Goal: Information Seeking & Learning: Learn about a topic

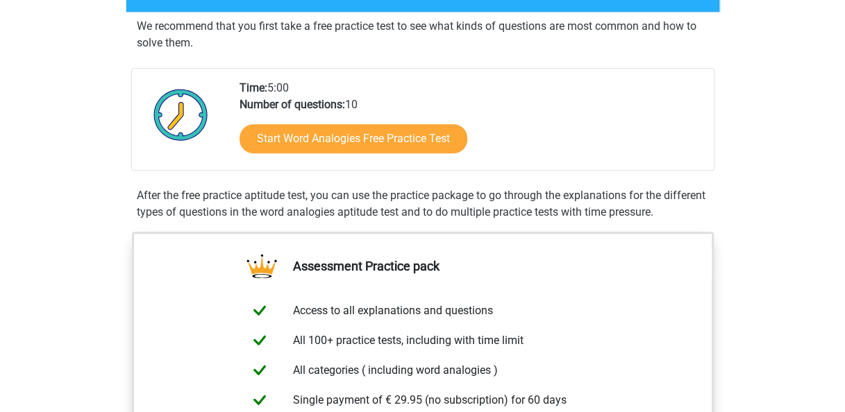
scroll to position [256, 0]
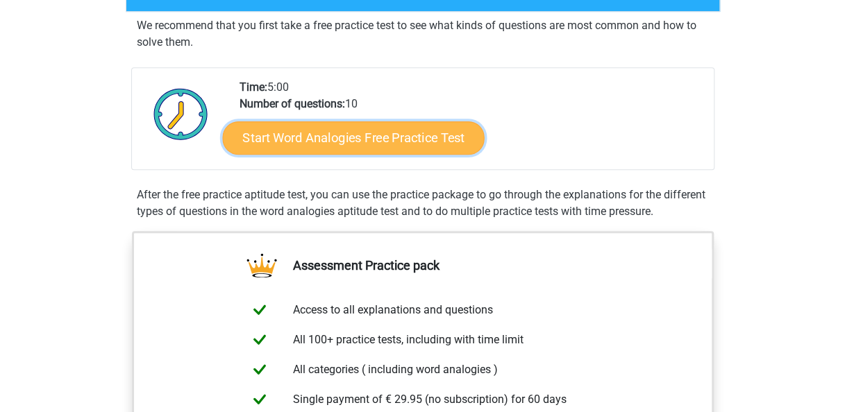
drag, startPoint x: 0, startPoint y: 0, endPoint x: 367, endPoint y: 145, distance: 394.2
click at [367, 145] on link "Start Word Analogies Free Practice Test" at bounding box center [353, 137] width 262 height 33
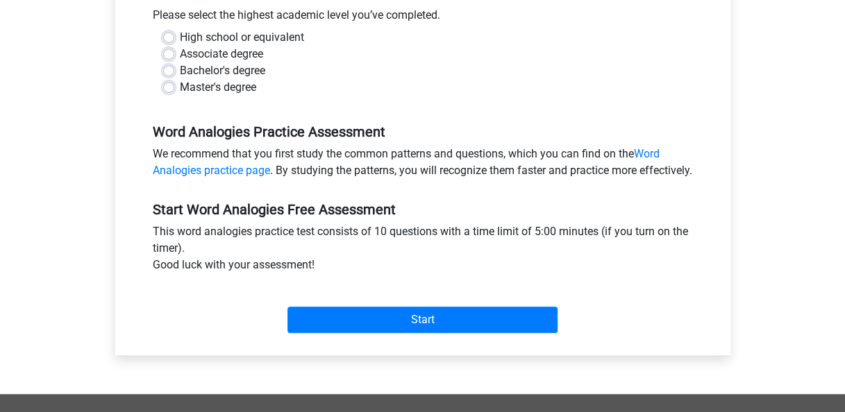
scroll to position [321, 0]
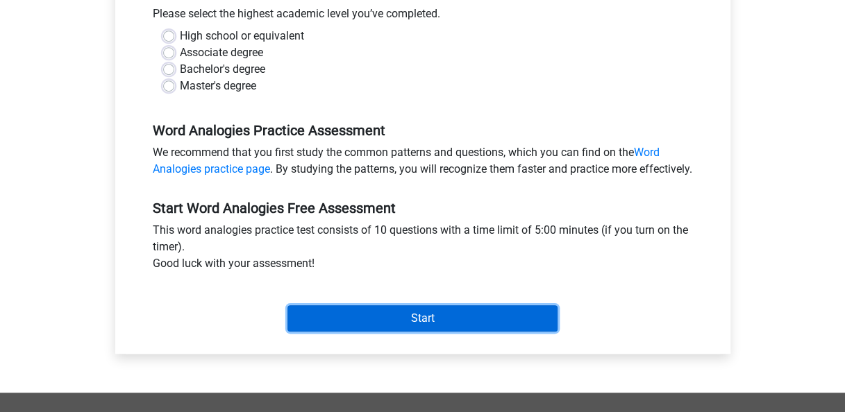
click at [400, 332] on input "Start" at bounding box center [422, 318] width 270 height 26
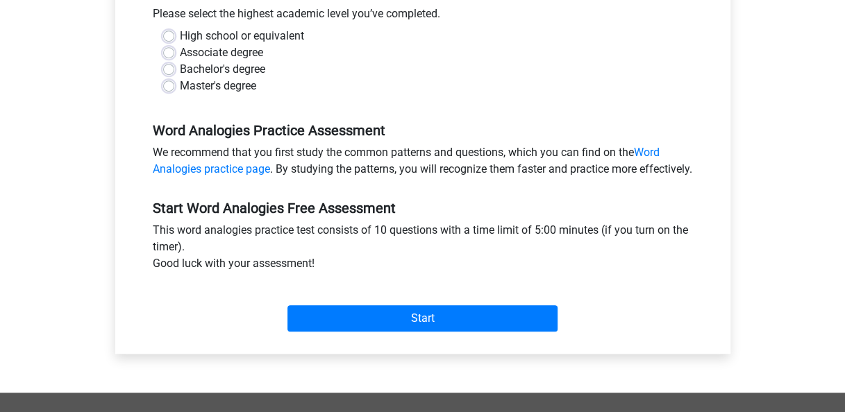
click at [223, 96] on div "High school or equivalent Associate degree Bachelor's degree Master's degree" at bounding box center [422, 67] width 561 height 78
click at [180, 36] on label "High school or equivalent" at bounding box center [242, 36] width 124 height 17
click at [169, 36] on input "High school or equivalent" at bounding box center [168, 35] width 11 height 14
radio input "true"
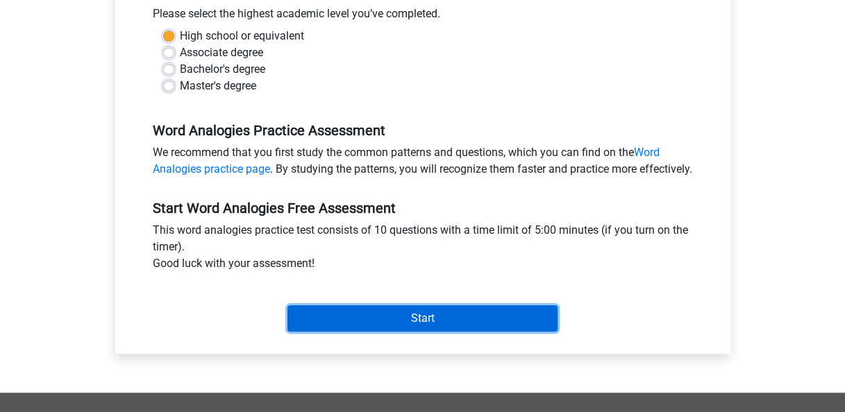
click at [404, 332] on input "Start" at bounding box center [422, 318] width 270 height 26
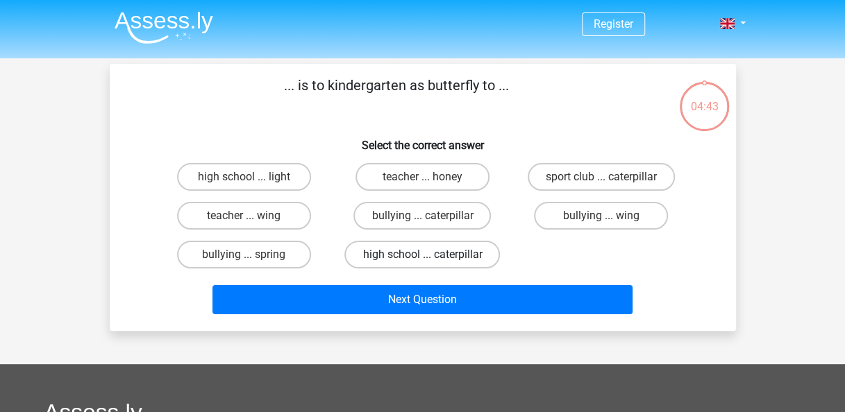
click at [445, 253] on label "high school ... caterpillar" at bounding box center [422, 255] width 156 height 28
click at [431, 255] on input "high school ... caterpillar" at bounding box center [426, 259] width 9 height 9
radio input "true"
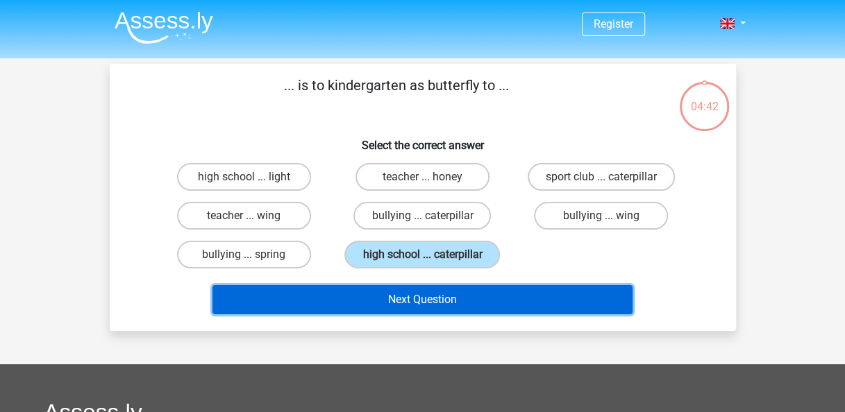
click at [433, 295] on button "Next Question" at bounding box center [422, 299] width 420 height 29
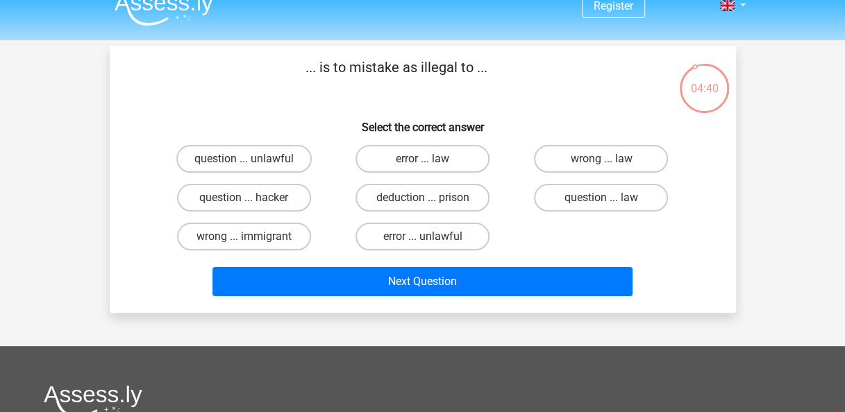
scroll to position [19, 0]
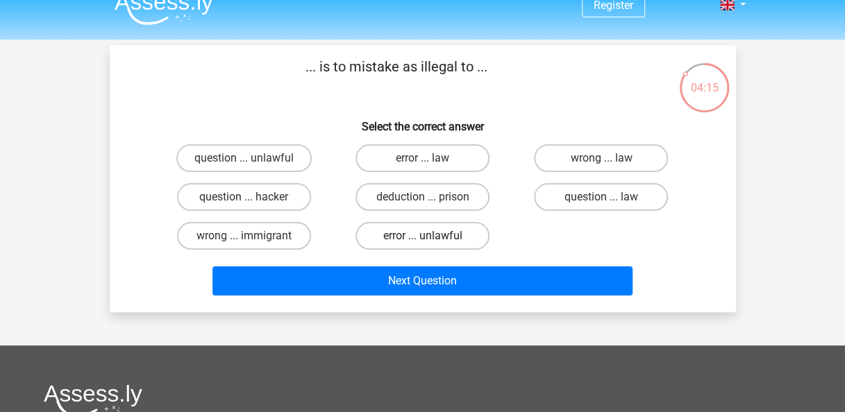
click at [411, 237] on label "error ... unlawful" at bounding box center [422, 236] width 134 height 28
click at [422, 237] on input "error ... unlawful" at bounding box center [426, 240] width 9 height 9
radio input "true"
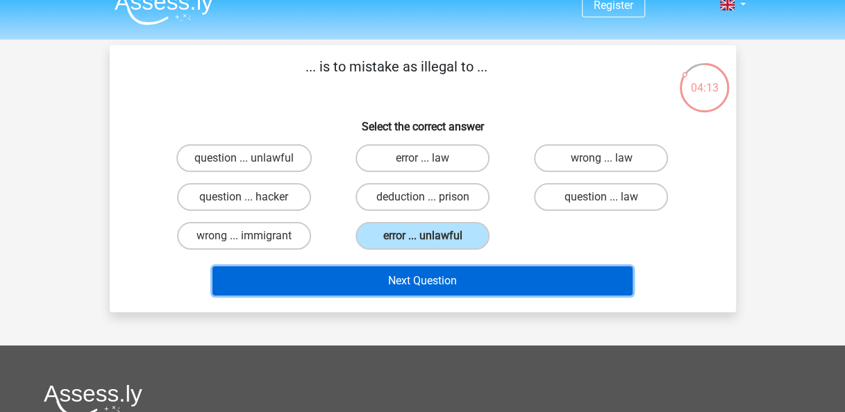
click at [419, 280] on button "Next Question" at bounding box center [422, 281] width 420 height 29
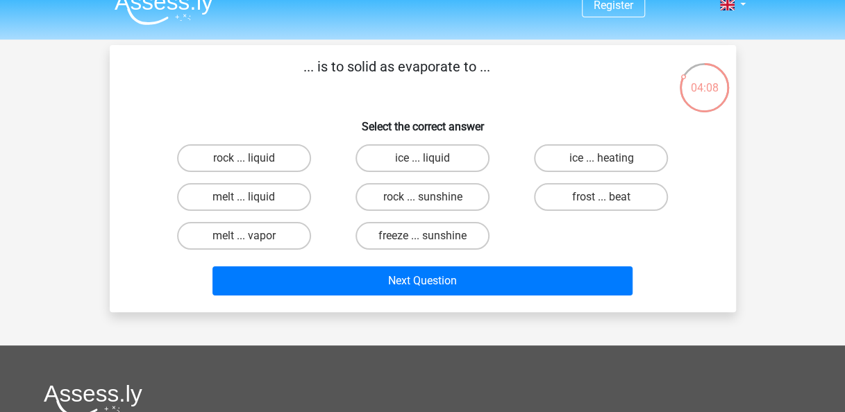
scroll to position [18, 0]
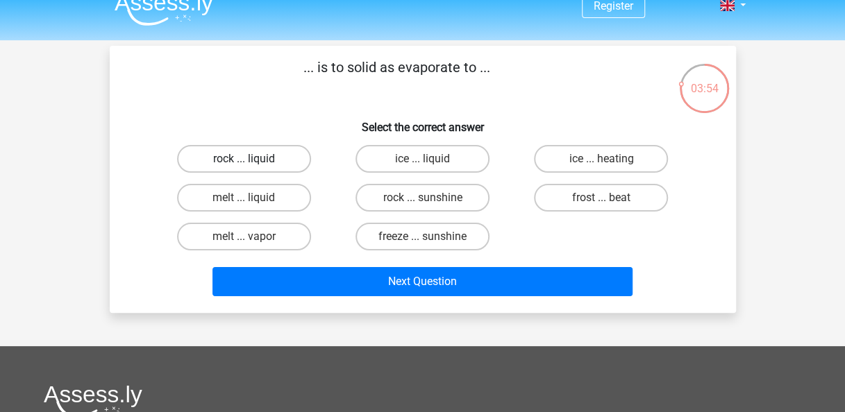
click at [228, 157] on label "rock ... liquid" at bounding box center [244, 159] width 134 height 28
click at [244, 159] on input "rock ... liquid" at bounding box center [248, 163] width 9 height 9
radio input "true"
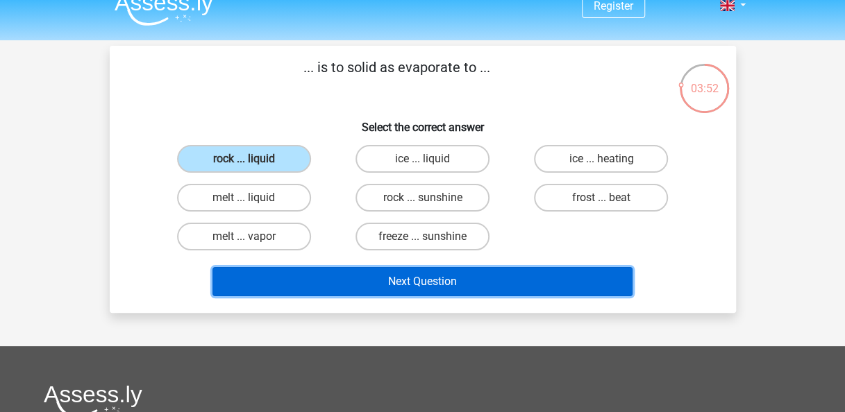
click at [424, 272] on button "Next Question" at bounding box center [422, 281] width 420 height 29
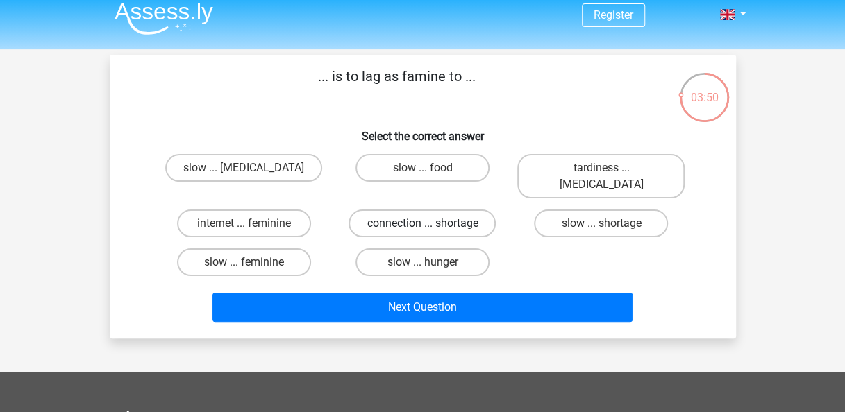
scroll to position [8, 0]
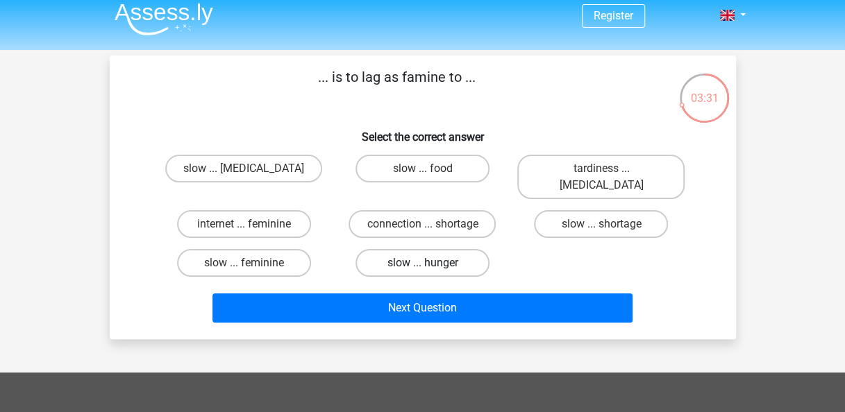
click at [410, 249] on label "slow ... hunger" at bounding box center [422, 263] width 134 height 28
click at [422, 263] on input "slow ... hunger" at bounding box center [426, 267] width 9 height 9
radio input "true"
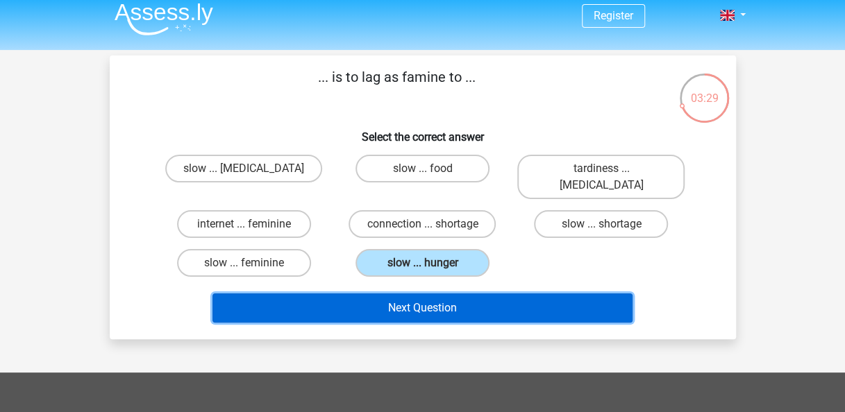
click at [418, 294] on button "Next Question" at bounding box center [422, 308] width 420 height 29
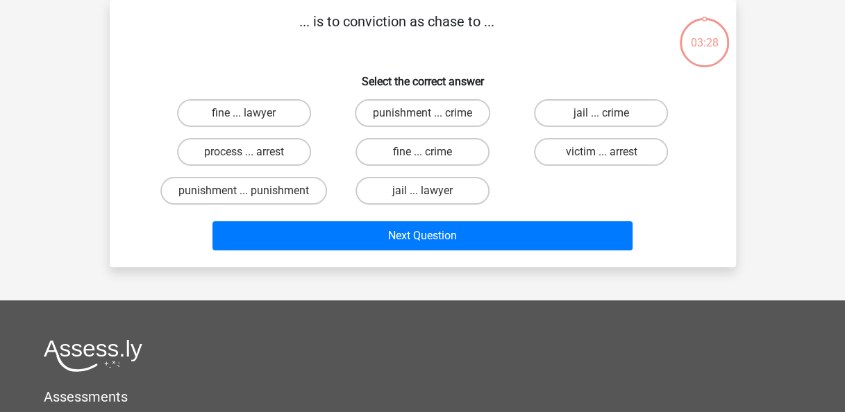
scroll to position [0, 0]
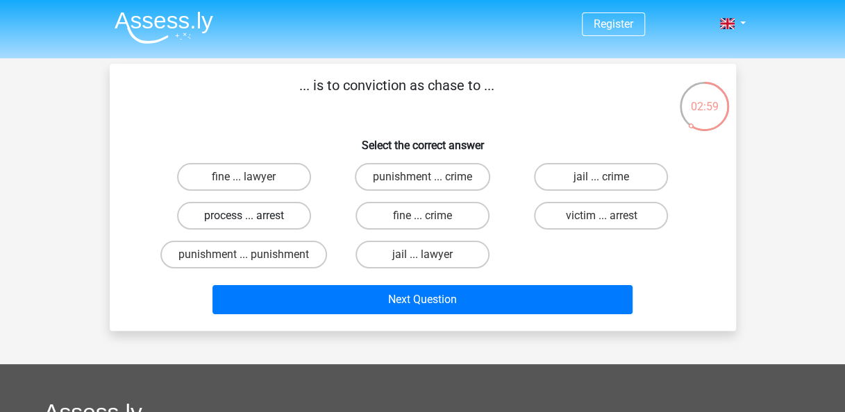
click at [278, 218] on label "process ... arrest" at bounding box center [244, 216] width 134 height 28
click at [253, 218] on input "process ... arrest" at bounding box center [248, 220] width 9 height 9
radio input "true"
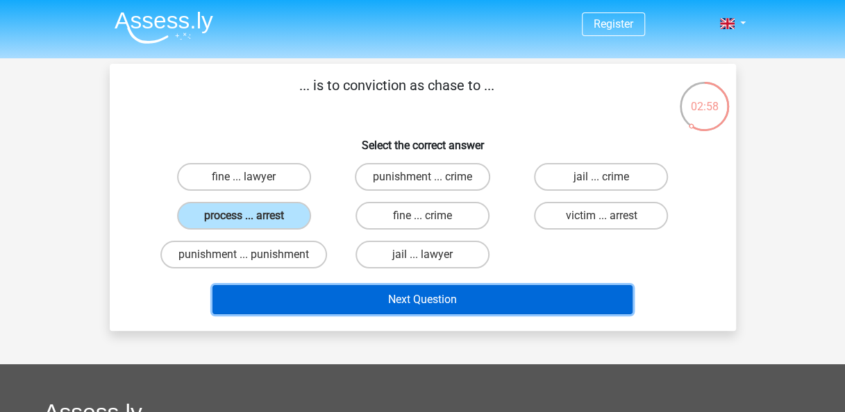
click at [410, 308] on button "Next Question" at bounding box center [422, 299] width 420 height 29
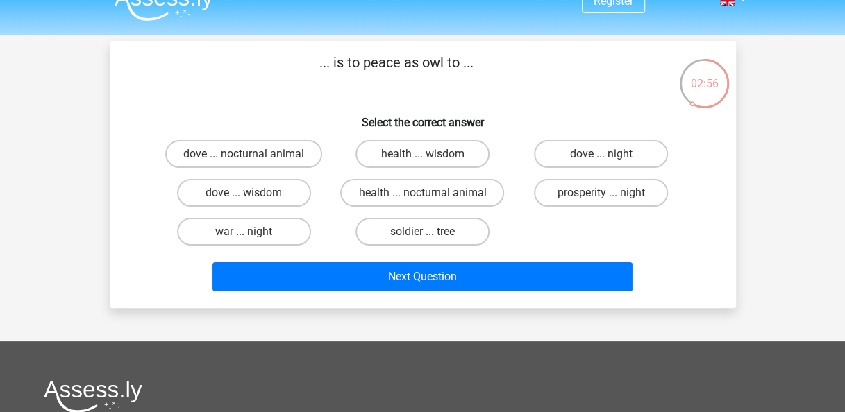
scroll to position [19, 0]
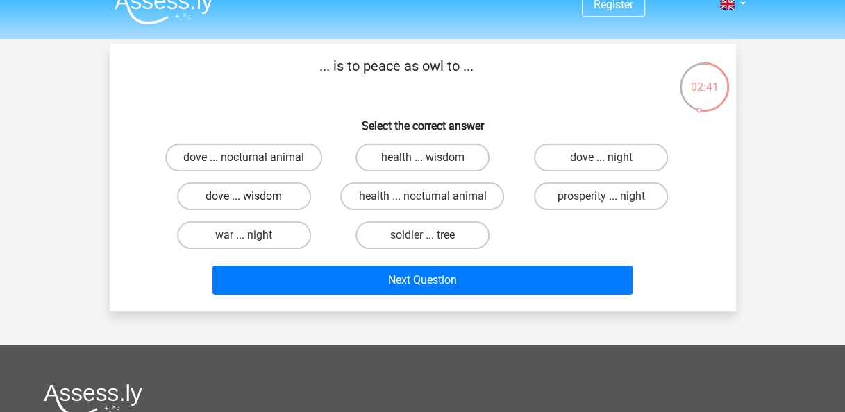
click at [258, 196] on label "dove ... wisdom" at bounding box center [244, 197] width 134 height 28
click at [253, 196] on input "dove ... wisdom" at bounding box center [248, 200] width 9 height 9
radio input "true"
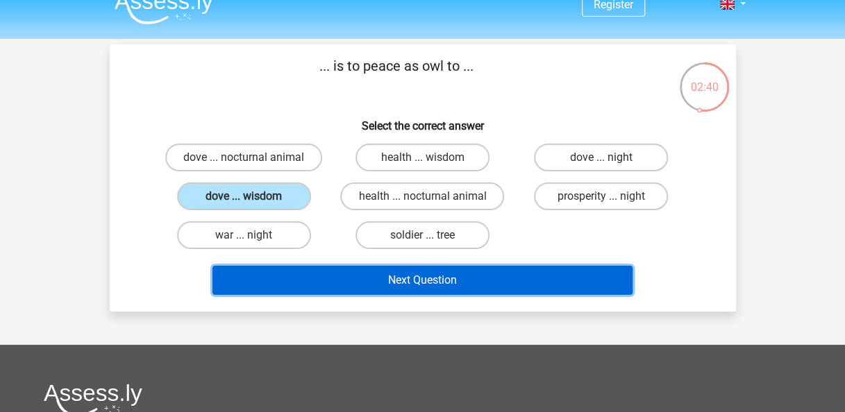
click at [464, 280] on button "Next Question" at bounding box center [422, 280] width 420 height 29
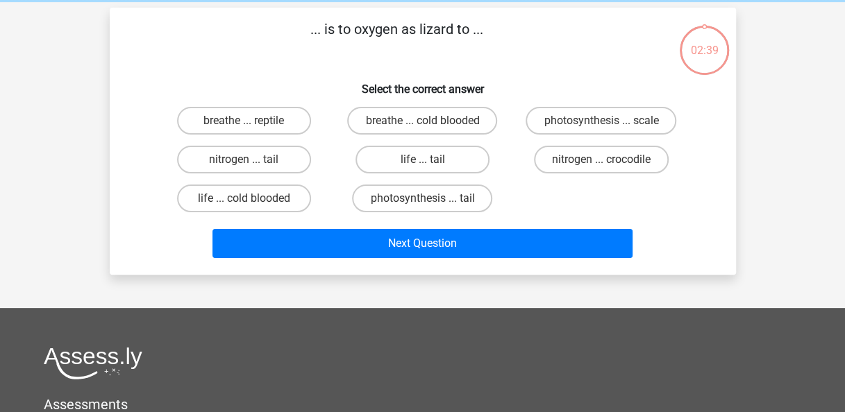
scroll to position [64, 0]
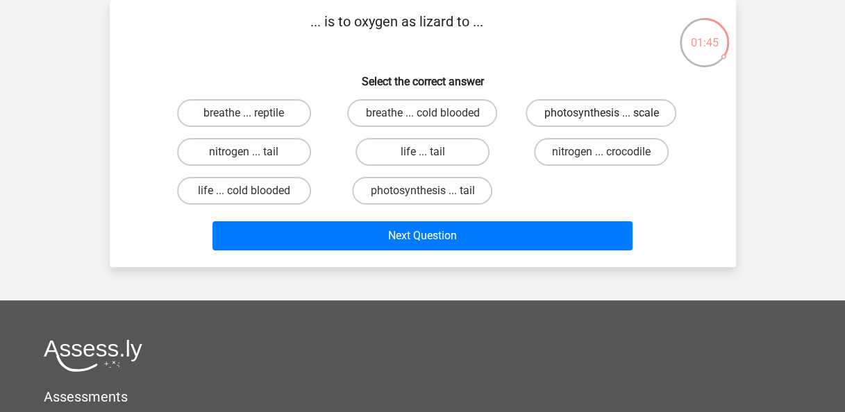
click at [581, 112] on label "photosynthesis ... scale" at bounding box center [601, 113] width 151 height 28
click at [601, 113] on input "photosynthesis ... scale" at bounding box center [605, 117] width 9 height 9
radio input "true"
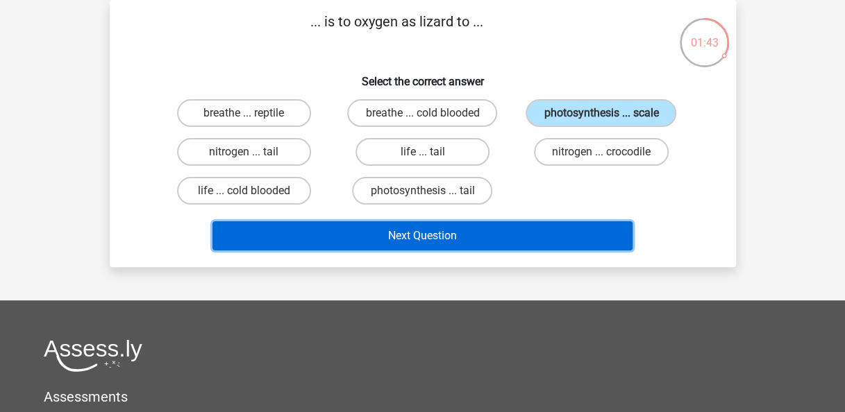
click at [486, 242] on button "Next Question" at bounding box center [422, 235] width 420 height 29
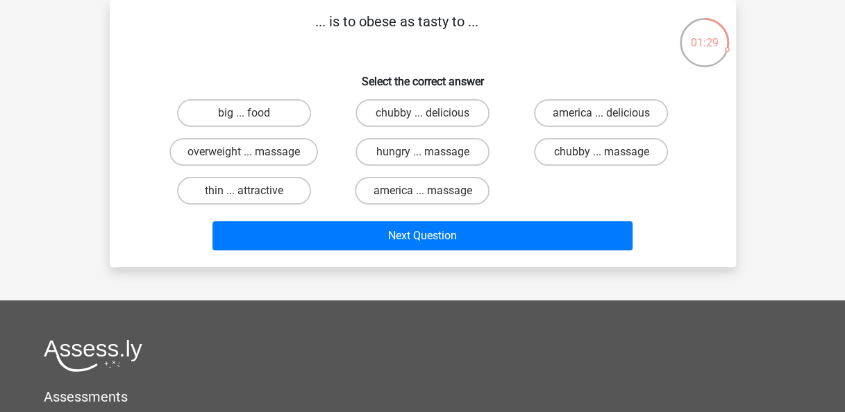
click at [429, 115] on input "chubby ... delicious" at bounding box center [426, 117] width 9 height 9
radio input "true"
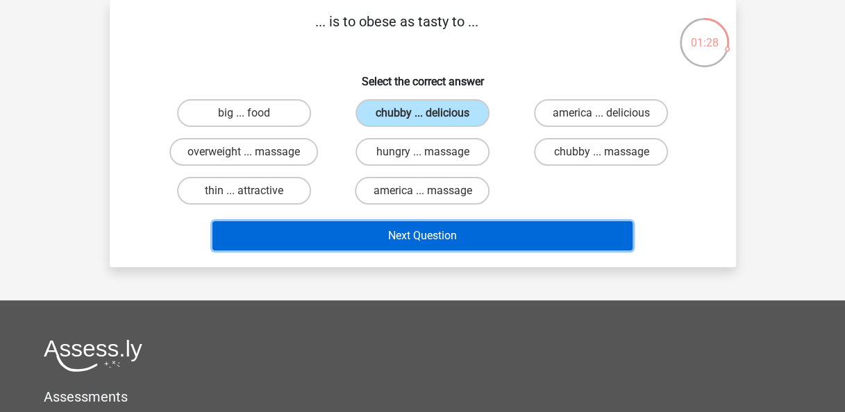
click at [414, 229] on button "Next Question" at bounding box center [422, 235] width 420 height 29
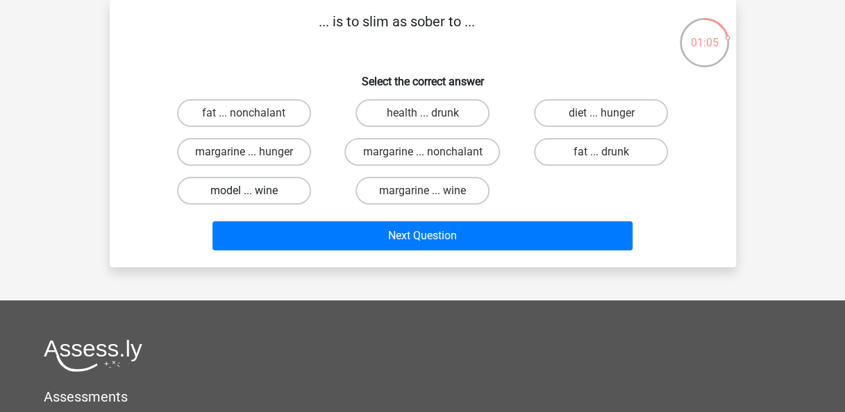
click at [280, 187] on label "model ... wine" at bounding box center [244, 191] width 134 height 28
click at [253, 191] on input "model ... wine" at bounding box center [248, 195] width 9 height 9
radio input "true"
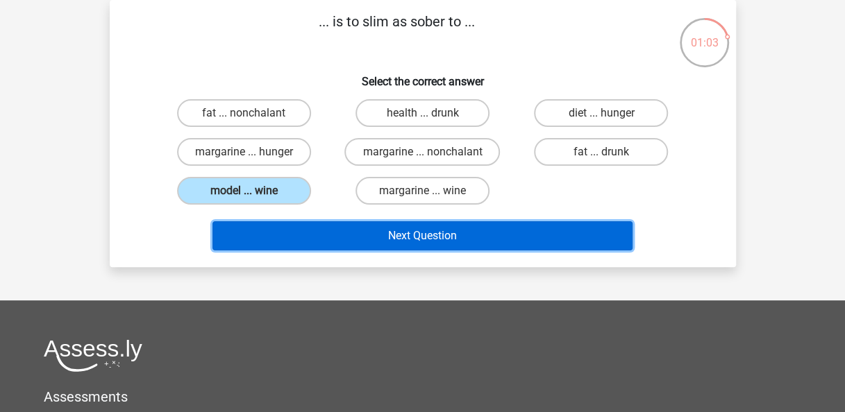
click at [437, 231] on button "Next Question" at bounding box center [422, 235] width 420 height 29
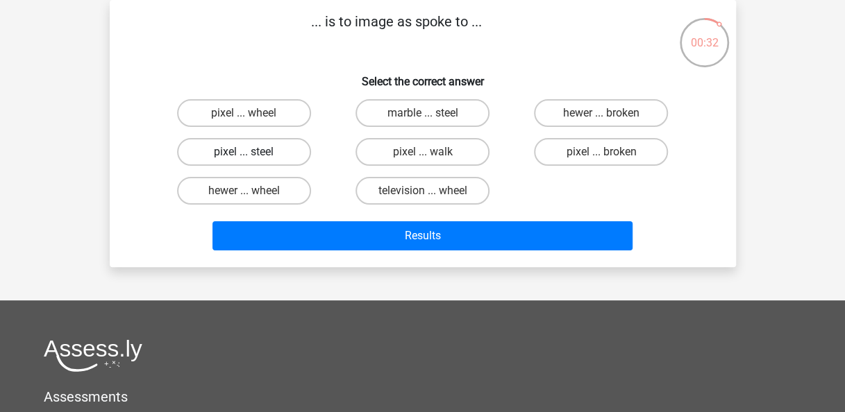
click at [270, 145] on label "pixel ... steel" at bounding box center [244, 152] width 134 height 28
click at [253, 152] on input "pixel ... steel" at bounding box center [248, 156] width 9 height 9
radio input "true"
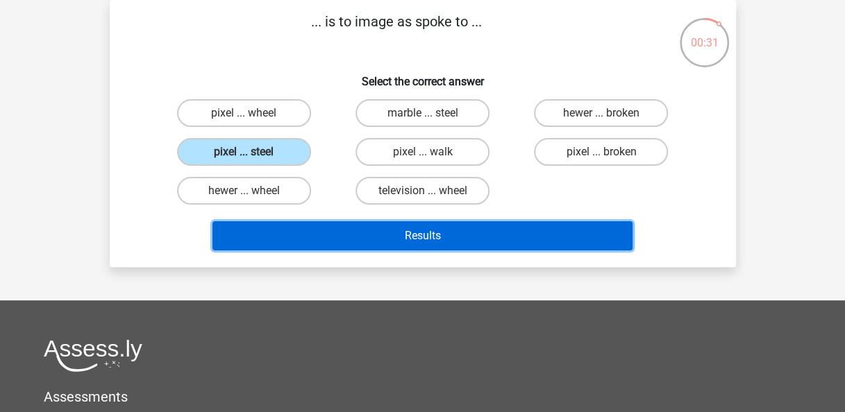
click at [378, 231] on button "Results" at bounding box center [422, 235] width 420 height 29
